Goal: Answer question/provide support

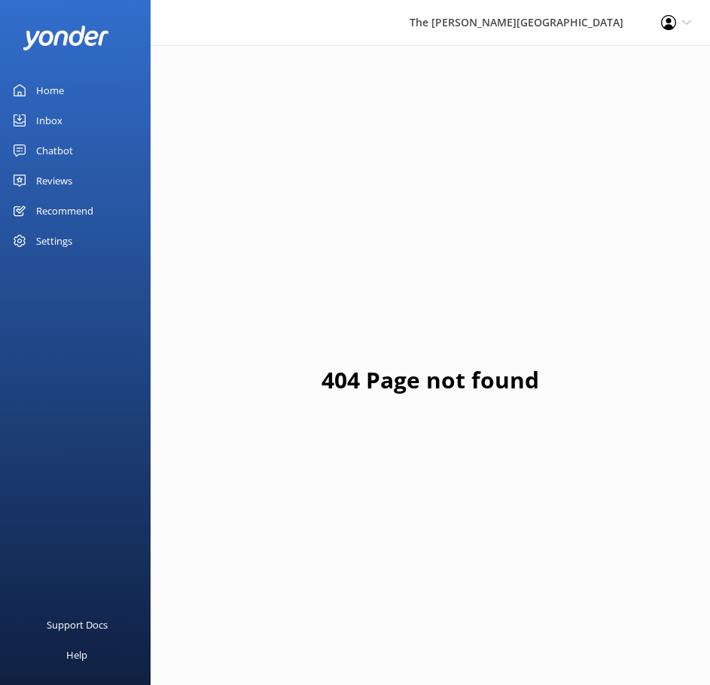
click at [72, 113] on link "Inbox" at bounding box center [75, 120] width 151 height 30
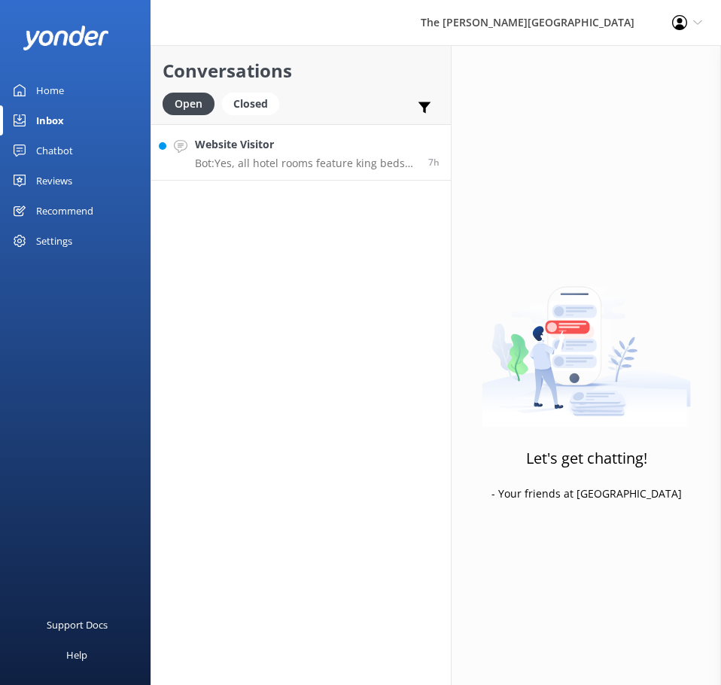
click at [288, 156] on div "Website Visitor Bot: Yes, all hotel rooms feature king beds that can be split i…" at bounding box center [306, 152] width 222 height 32
